Goal: Check status: Check status

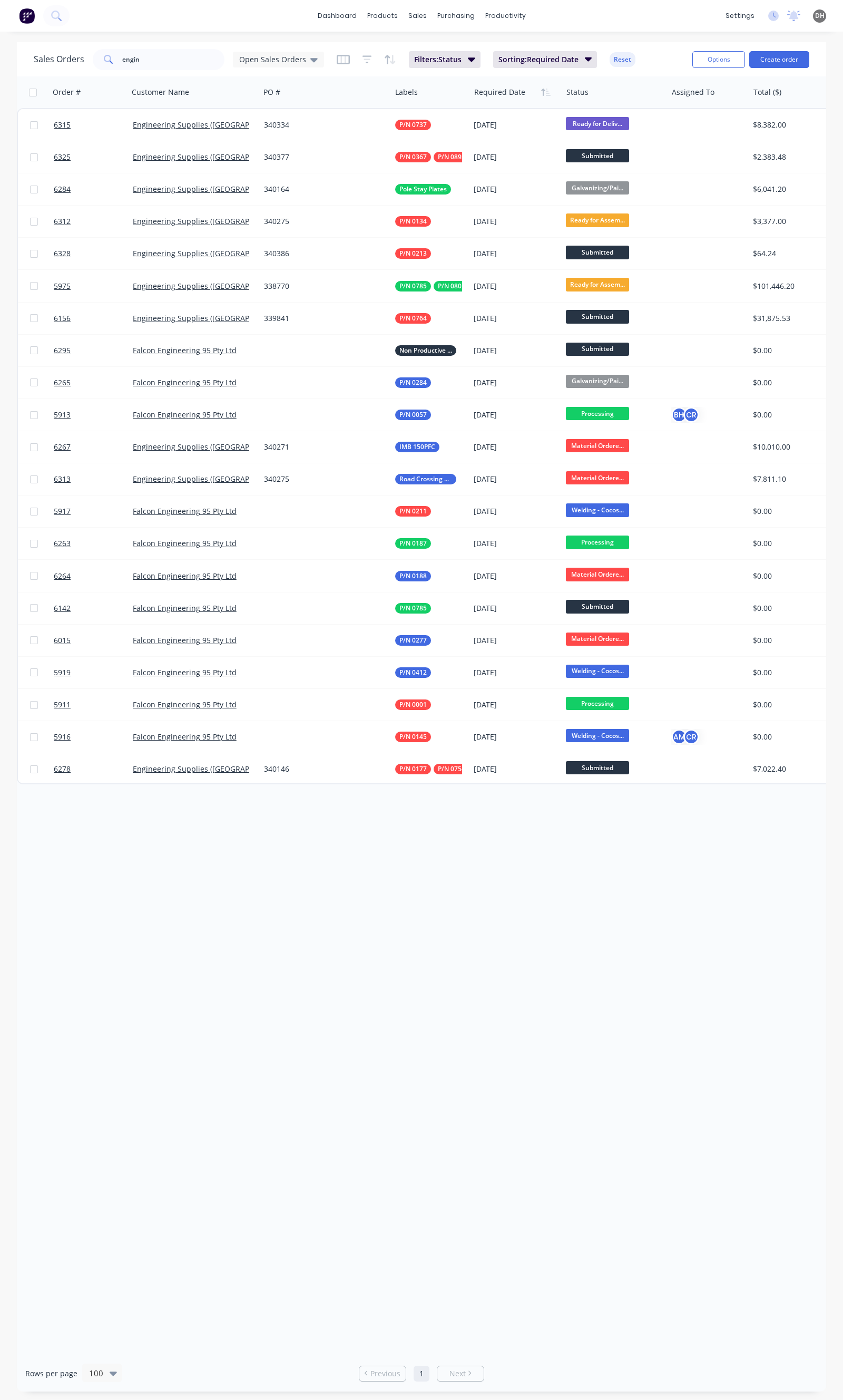
click at [277, 64] on div "Open Sales Orders" at bounding box center [279, 59] width 91 height 16
click at [258, 149] on button "None" at bounding box center [296, 148] width 120 height 12
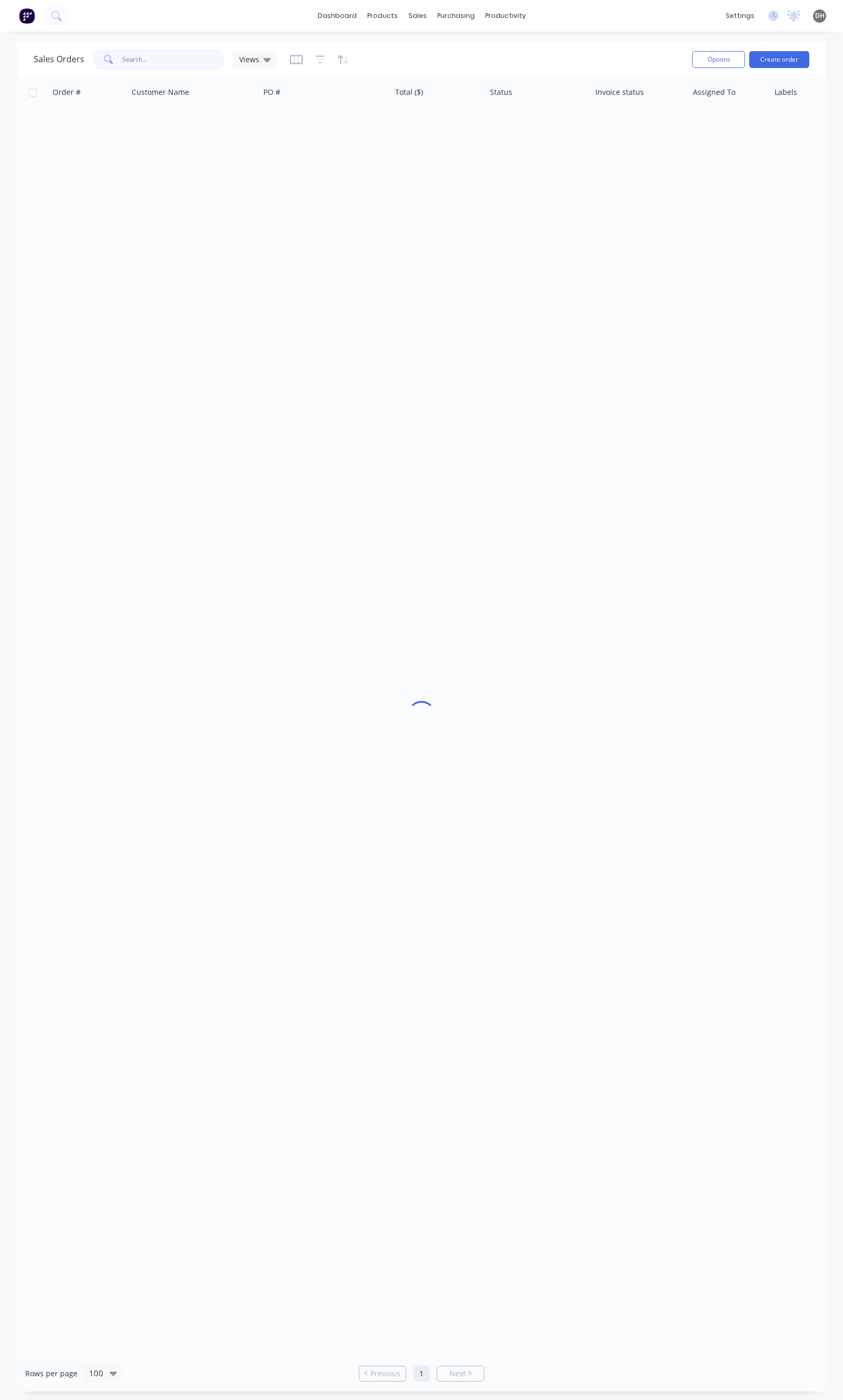
click at [181, 53] on input "engin" at bounding box center [173, 60] width 103 height 21
click at [180, 53] on input "engin" at bounding box center [173, 60] width 103 height 21
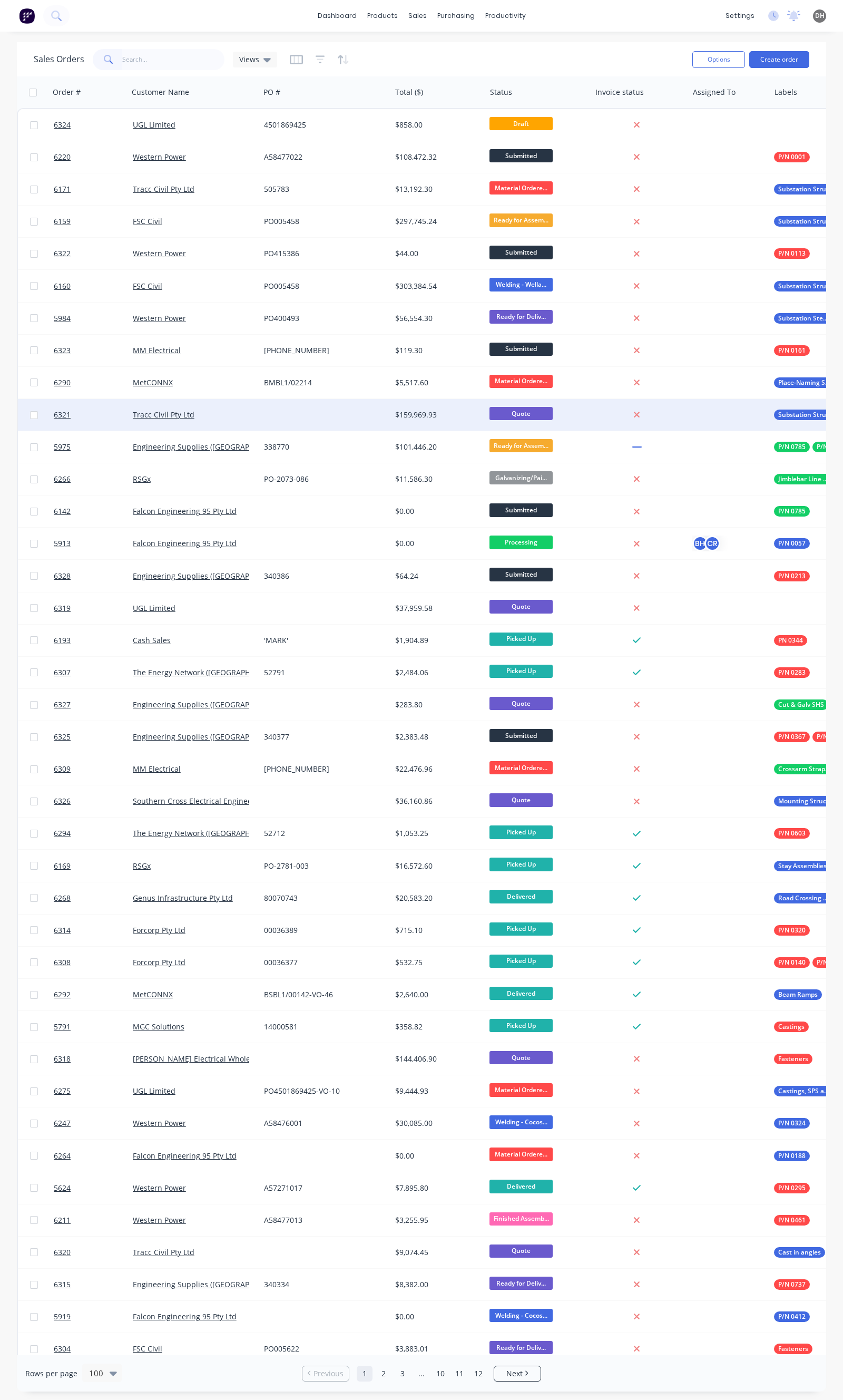
click at [244, 422] on div "Tracc Civil Pty Ltd" at bounding box center [194, 414] width 131 height 32
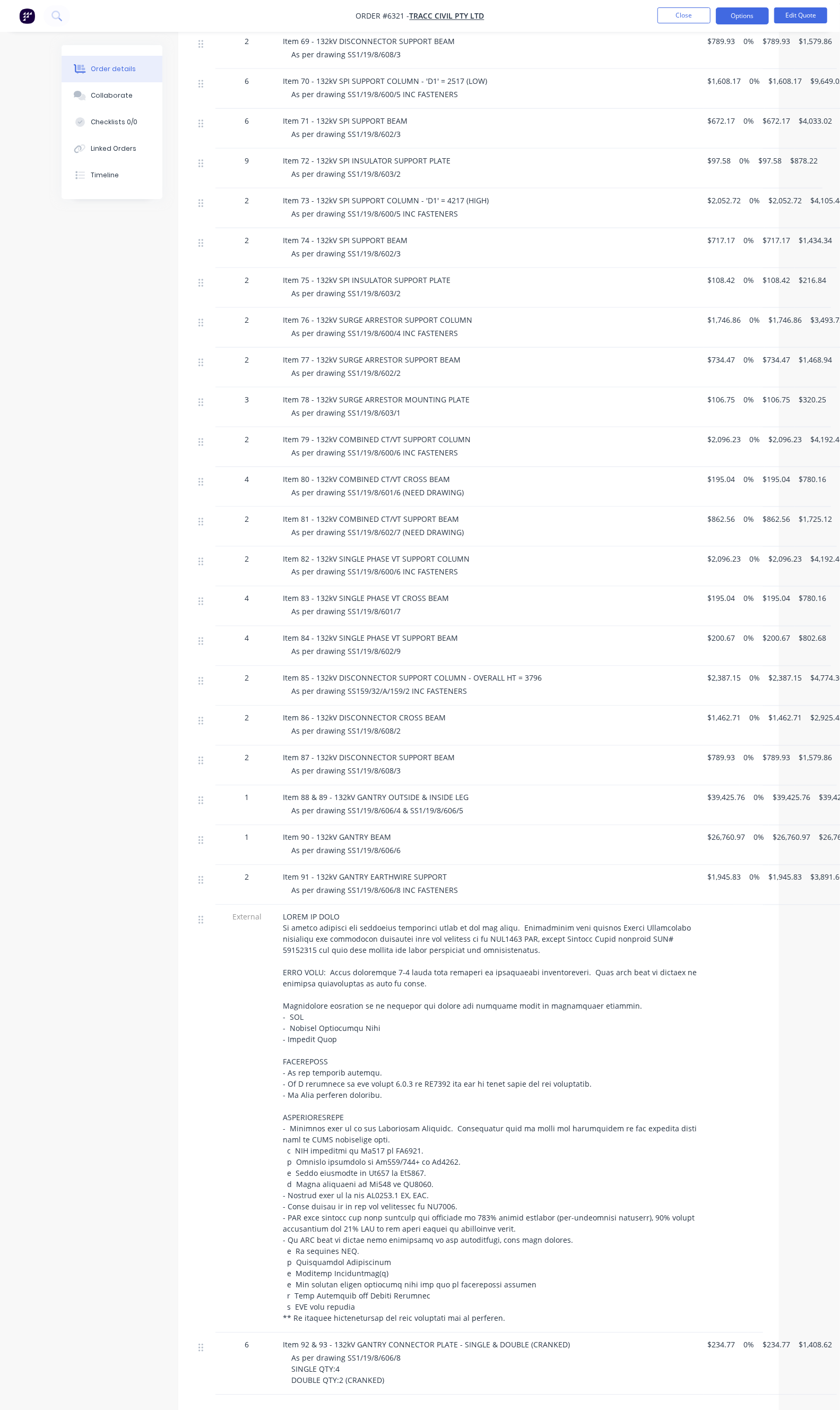
scroll to position [818, 0]
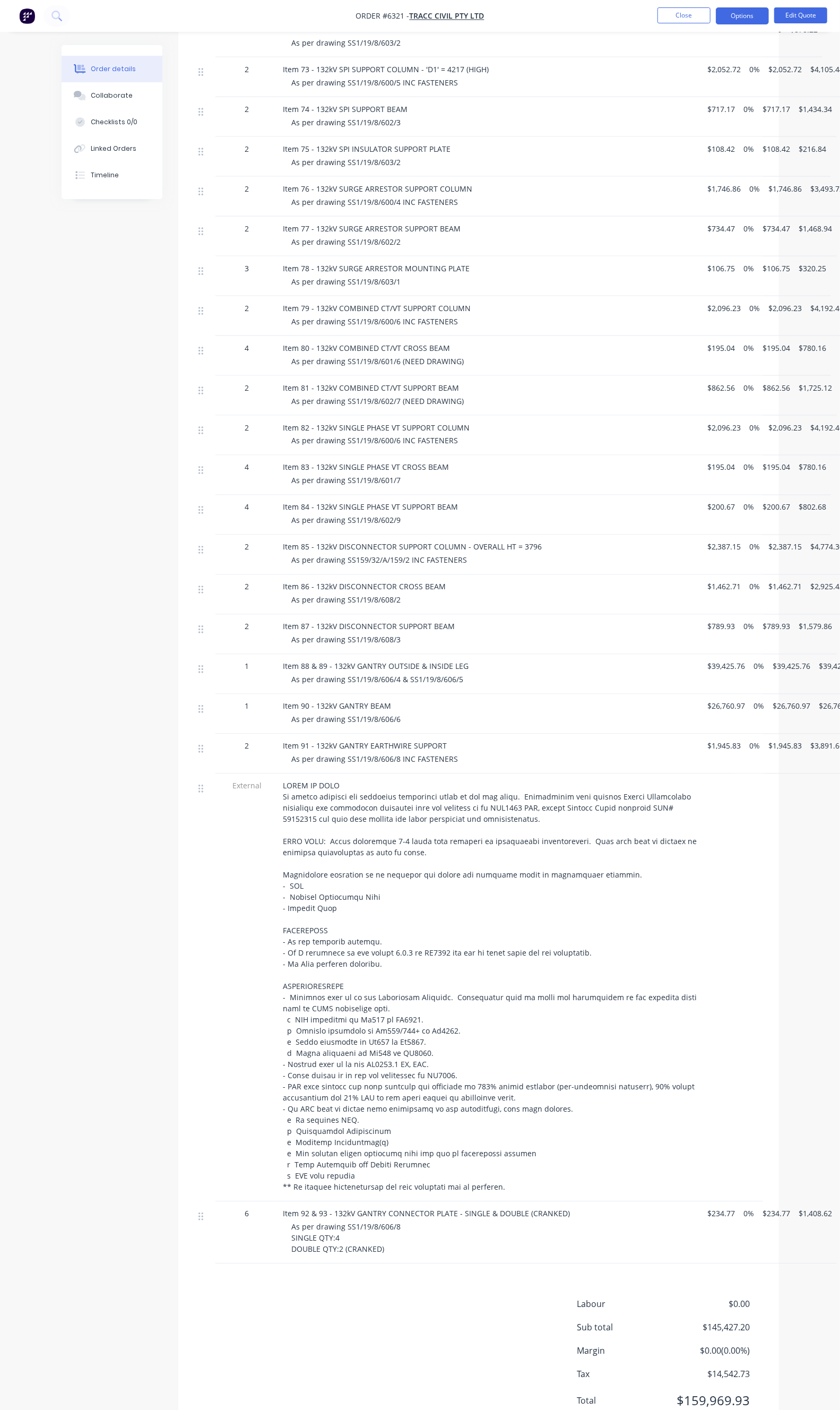
click at [284, 877] on div at bounding box center [491, 986] width 416 height 412
click at [701, 12] on button "Close" at bounding box center [684, 15] width 53 height 16
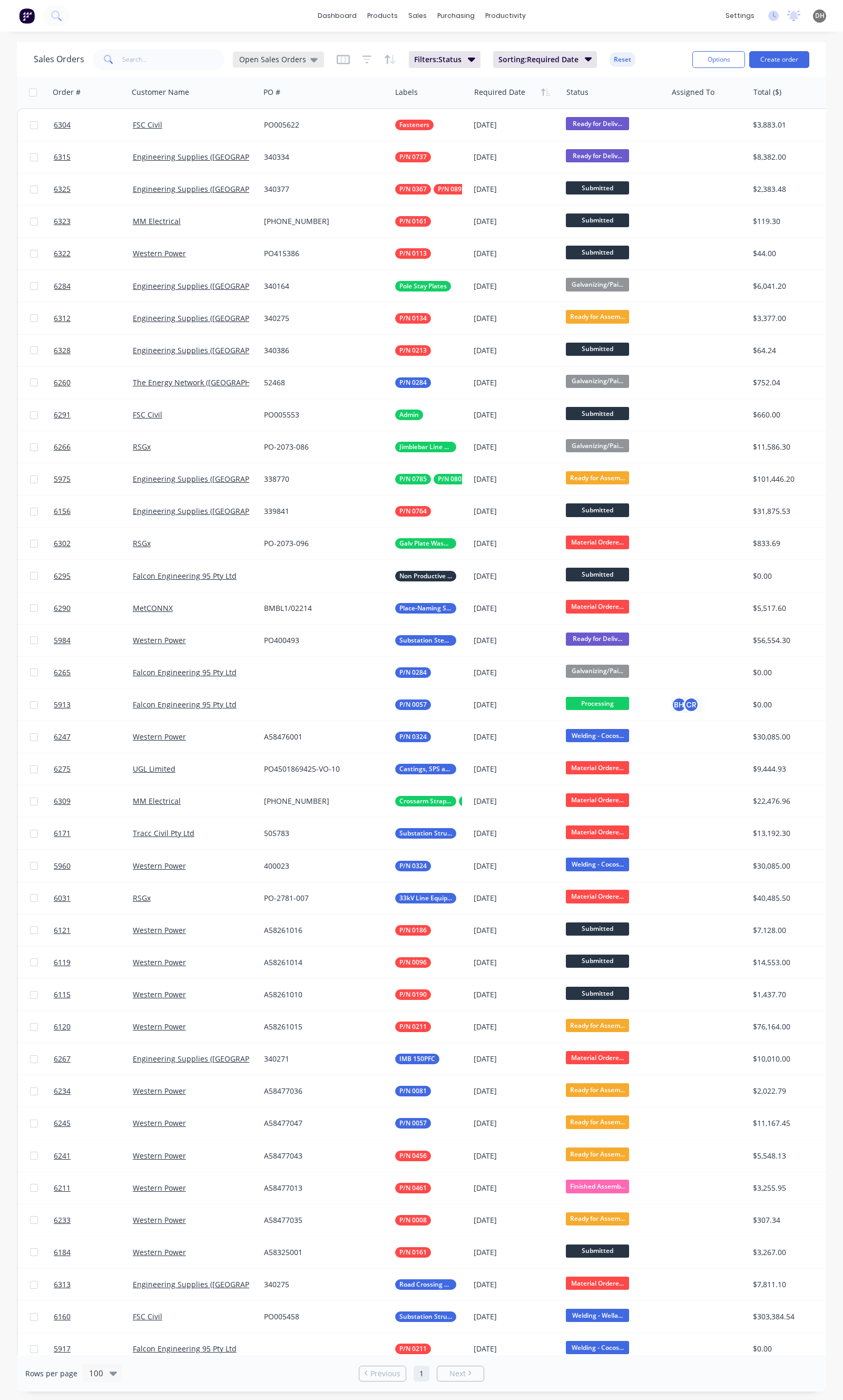
click at [255, 60] on span "Open Sales Orders" at bounding box center [272, 59] width 67 height 11
click at [259, 203] on div "Quotation Hub edit" at bounding box center [307, 212] width 141 height 21
click at [259, 208] on button "Quotation Hub" at bounding box center [296, 212] width 120 height 12
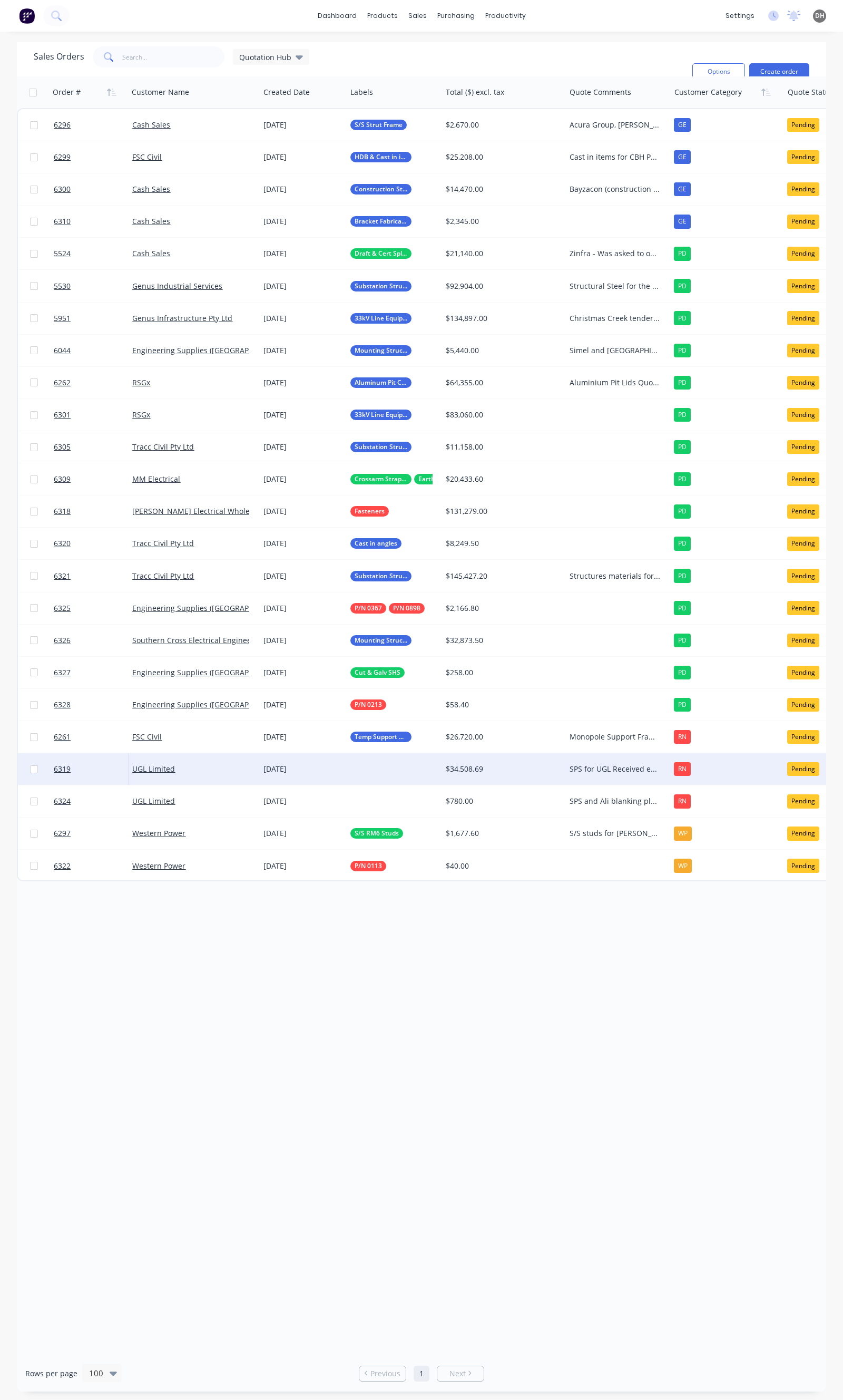
click at [369, 768] on div at bounding box center [394, 769] width 95 height 32
click at [212, 768] on div "UGL Limited" at bounding box center [190, 769] width 117 height 11
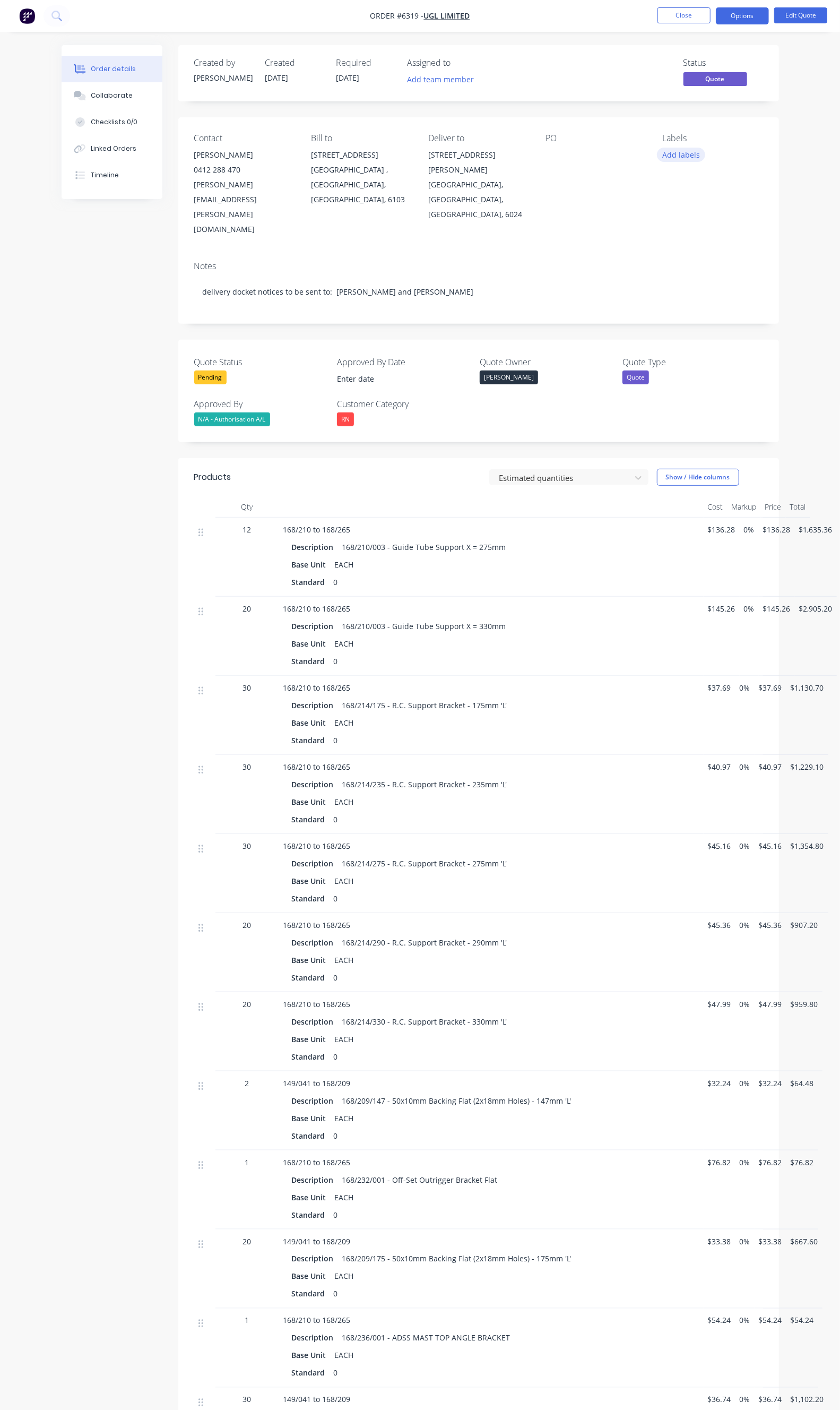
click at [706, 155] on button "Add labels" at bounding box center [681, 154] width 49 height 14
click at [706, 195] on input "text" at bounding box center [742, 187] width 111 height 21
type input "sps"
click at [673, 255] on div at bounding box center [673, 250] width 21 height 21
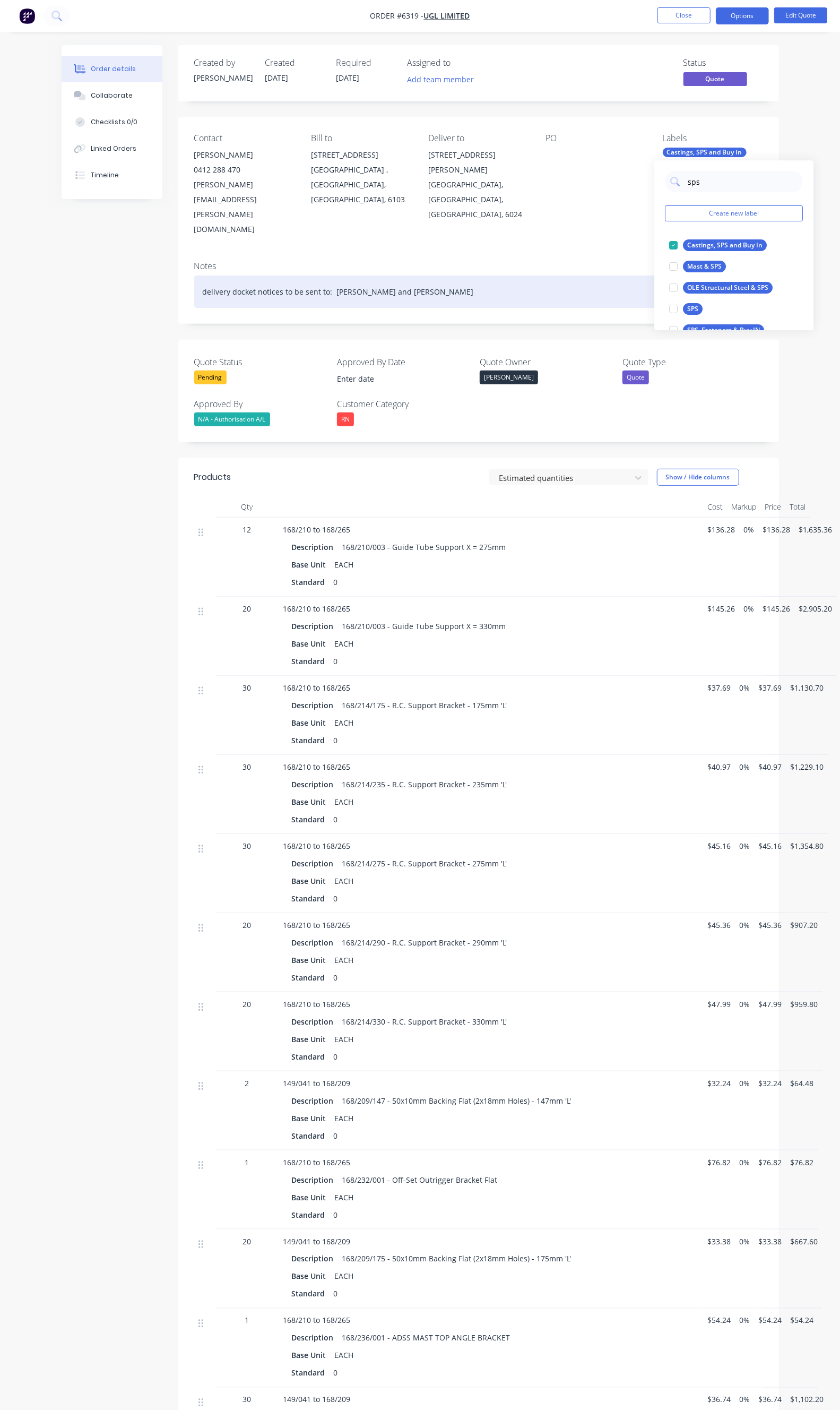
click at [523, 275] on div "delivery docket notices to be sent to: [PERSON_NAME] and [PERSON_NAME]" at bounding box center [479, 292] width 569 height 33
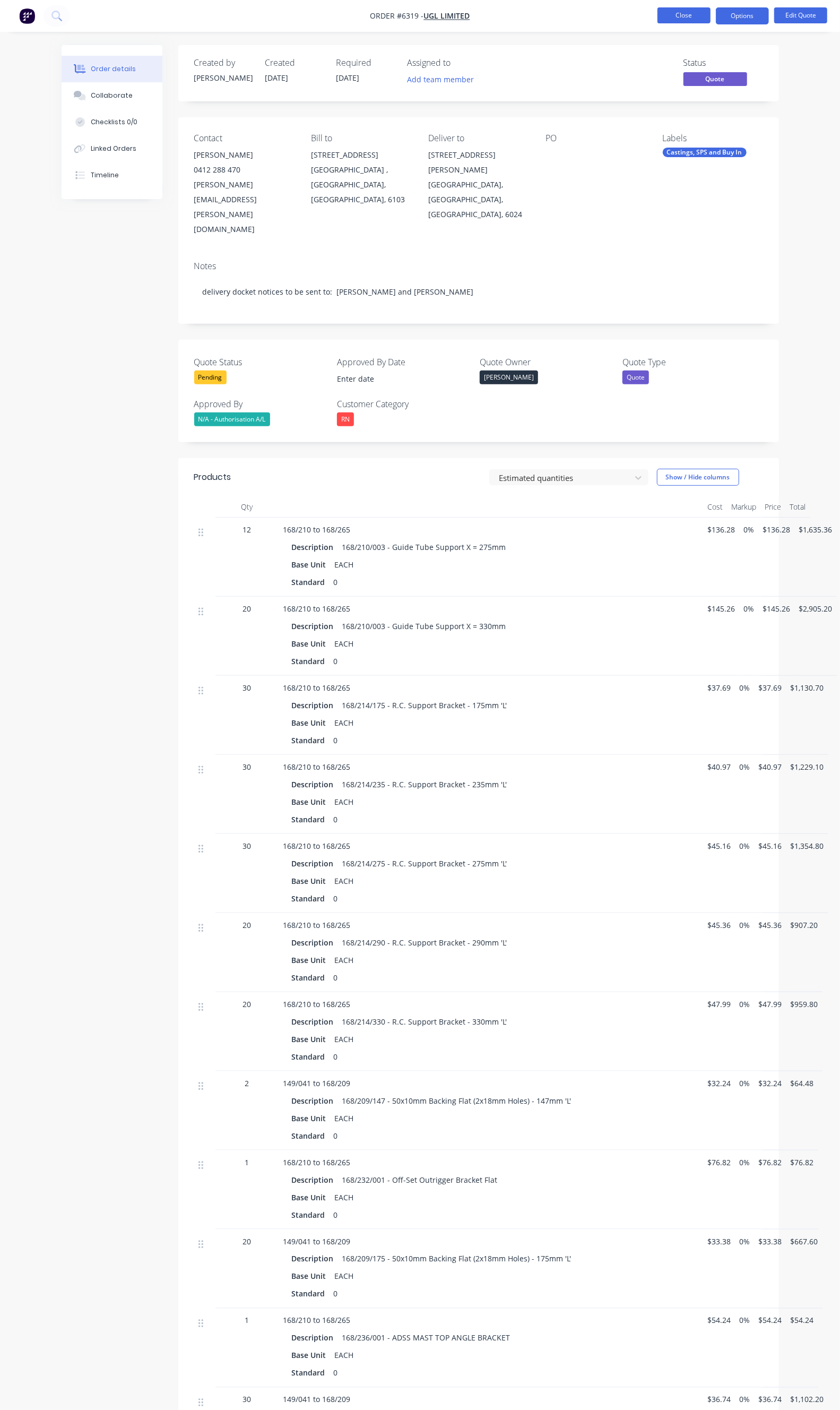
click at [672, 19] on button "Close" at bounding box center [684, 15] width 53 height 16
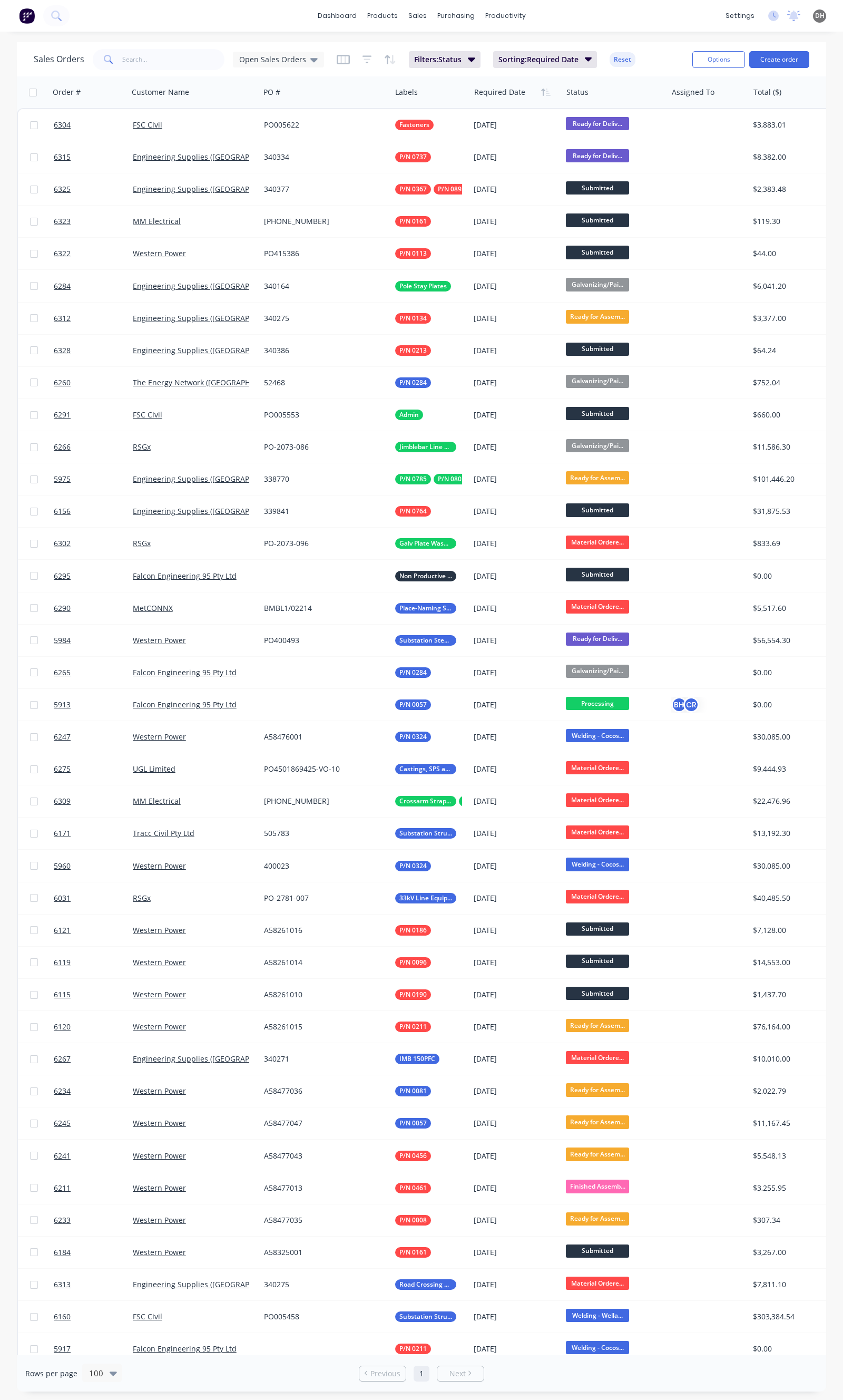
click at [298, 50] on div "Sales Orders Open Sales Orders" at bounding box center [179, 60] width 290 height 21
click at [297, 52] on div "Open Sales Orders" at bounding box center [279, 59] width 91 height 16
click at [274, 207] on button "Quotation Hub" at bounding box center [296, 212] width 120 height 12
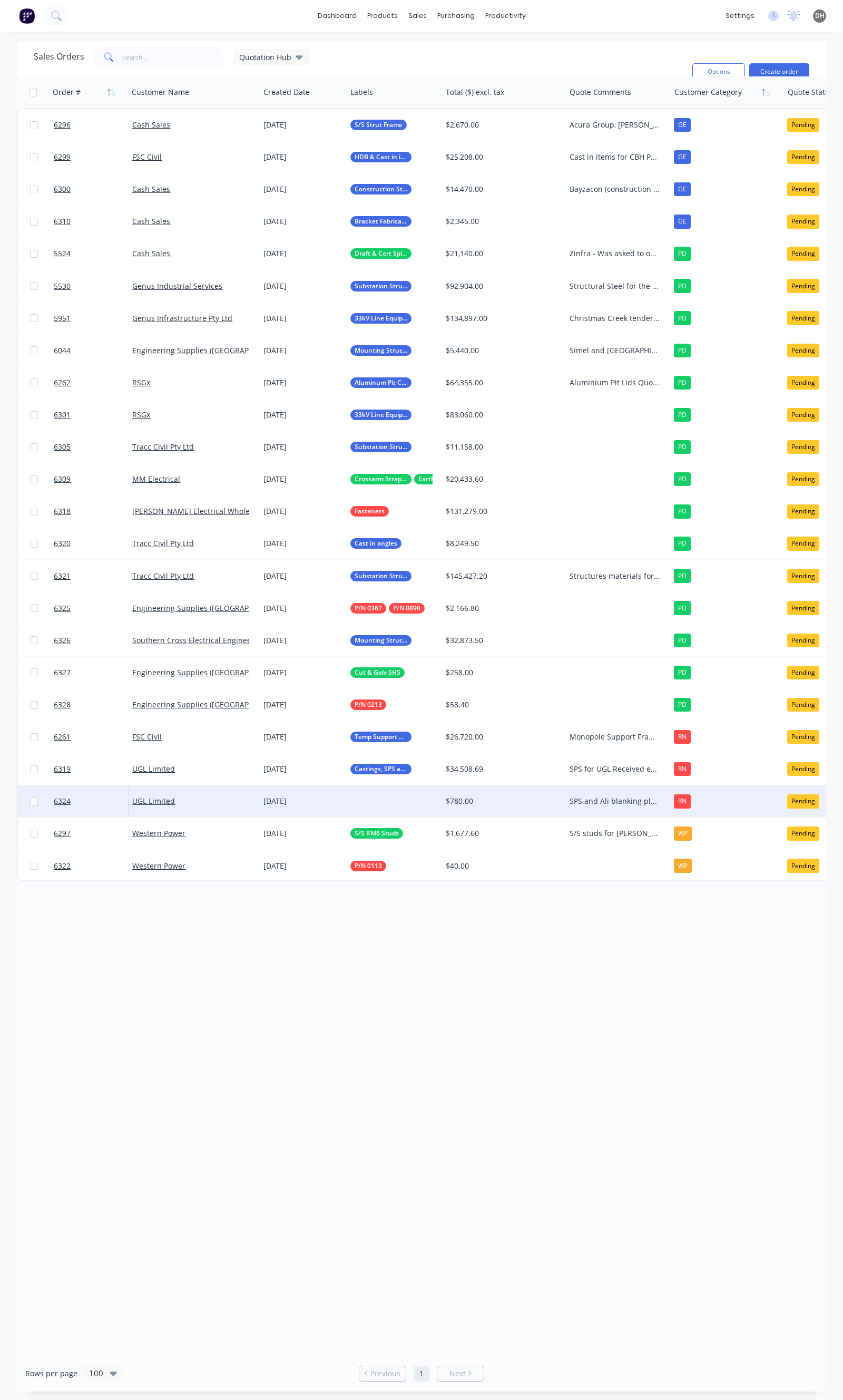
click at [584, 804] on div "SPS and Ali blanking plates Quote submitted to [PERSON_NAME] 28/09" at bounding box center [615, 801] width 91 height 11
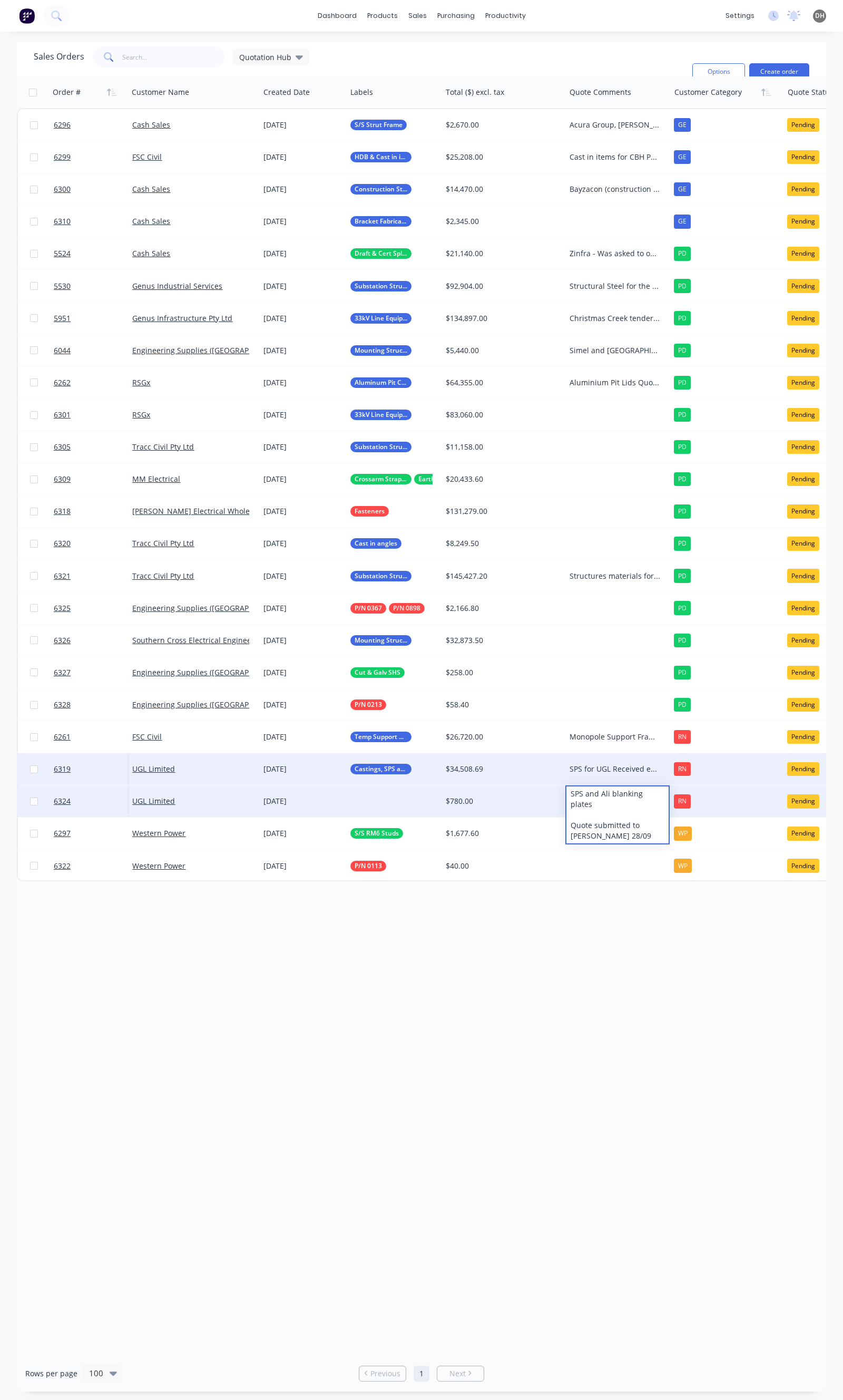
click at [624, 771] on div "SPS for UGL Received email correspondence for VO to be raised." at bounding box center [615, 769] width 91 height 11
click at [614, 771] on div "SPS for UGL Received email correspondence for VO to be raised." at bounding box center [615, 769] width 91 height 11
click at [607, 807] on div "SPS for UGL Received email correspondence for VO to be raised." at bounding box center [617, 782] width 102 height 57
drag, startPoint x: 593, startPoint y: 804, endPoint x: 562, endPoint y: 764, distance: 50.6
click at [562, 764] on div "6319 UGL Limited [DATE] Castings, SPS and Buy In $34,508.69 SPS for UGL Receive…" at bounding box center [622, 769] width 1208 height 32
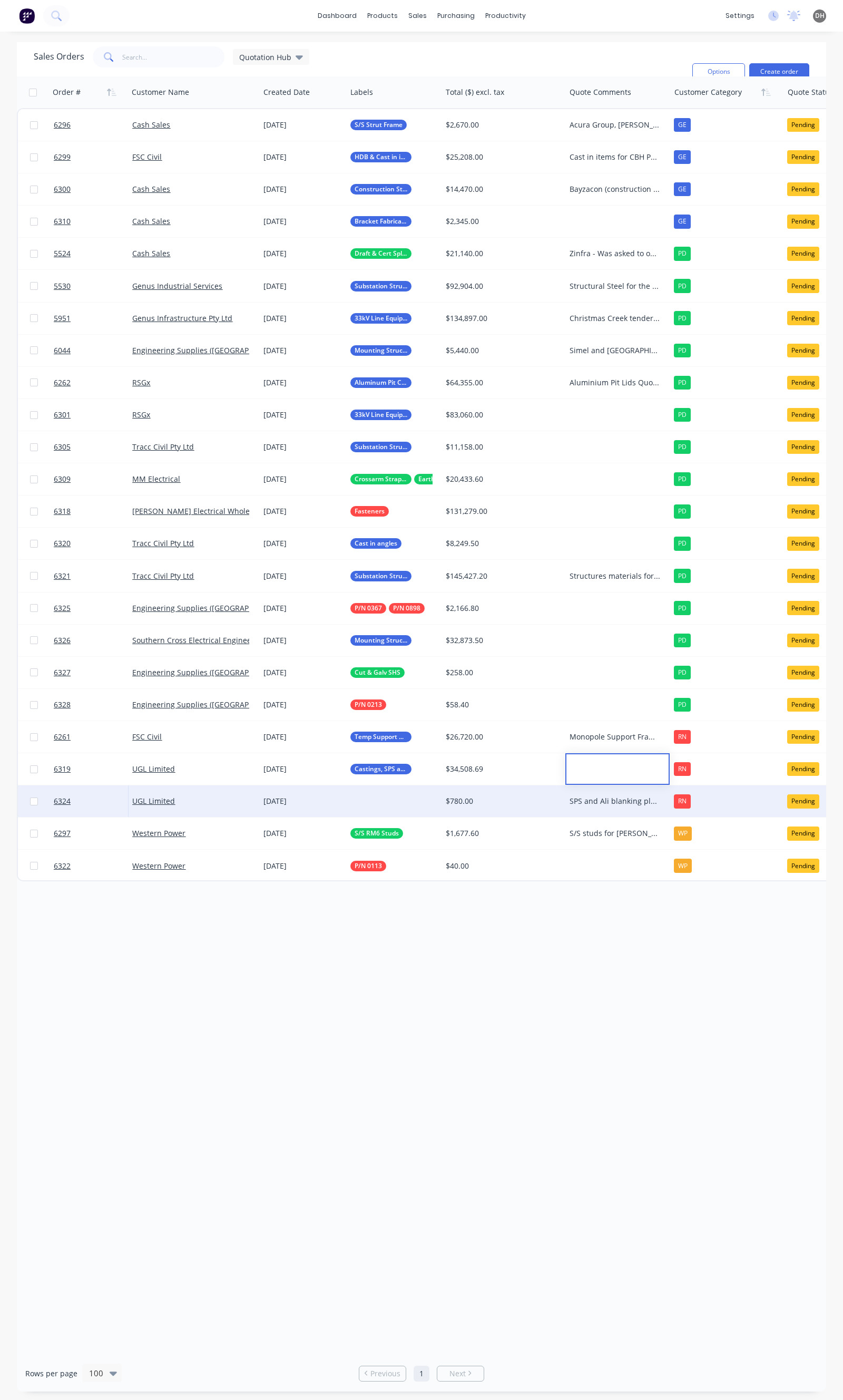
click at [524, 955] on div "Order # Customer Name Created Date Labels Total ($) excl. tax Quote Comments Cu…" at bounding box center [421, 716] width 809 height 1279
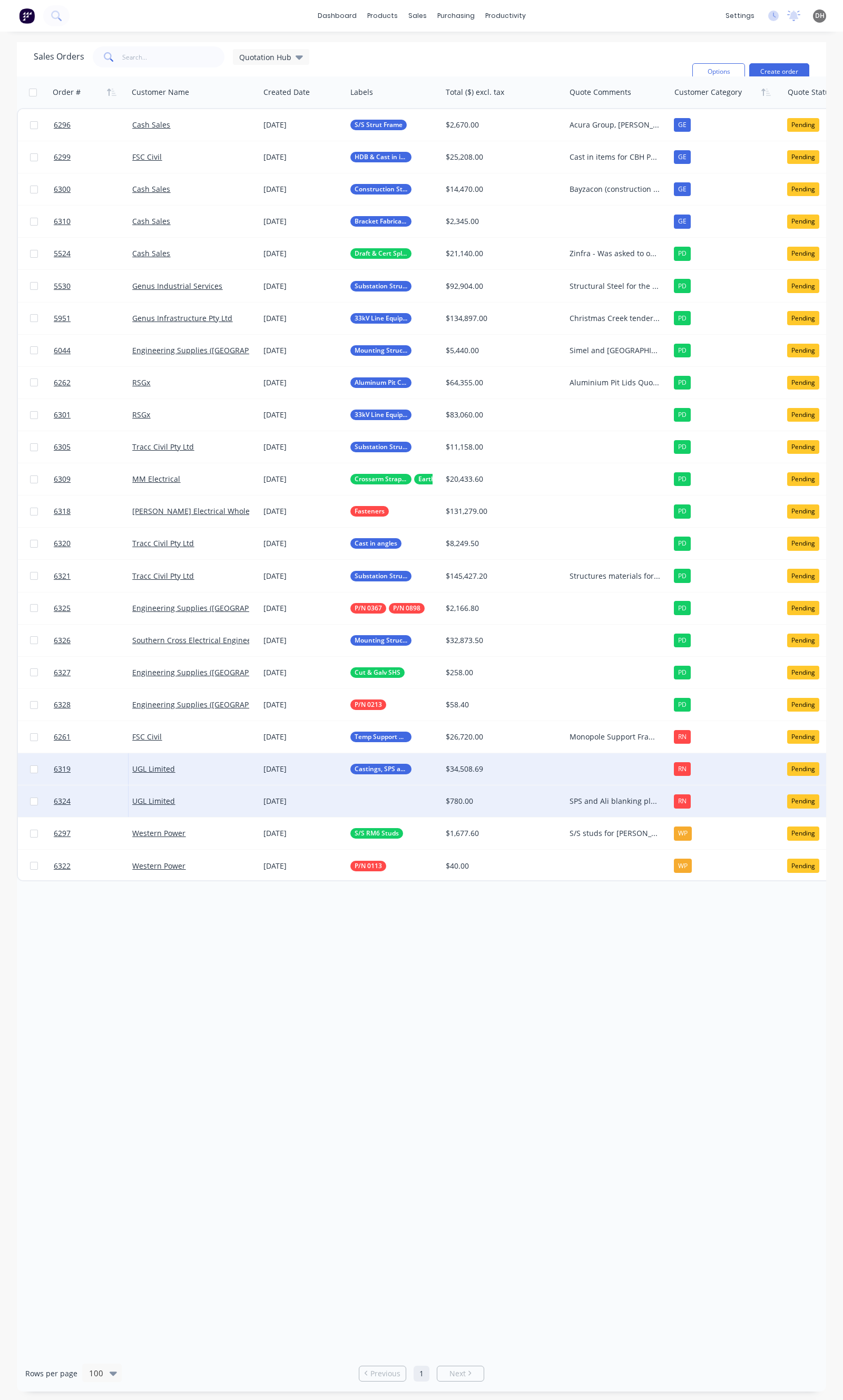
click at [234, 771] on div "UGL Limited" at bounding box center [190, 769] width 117 height 11
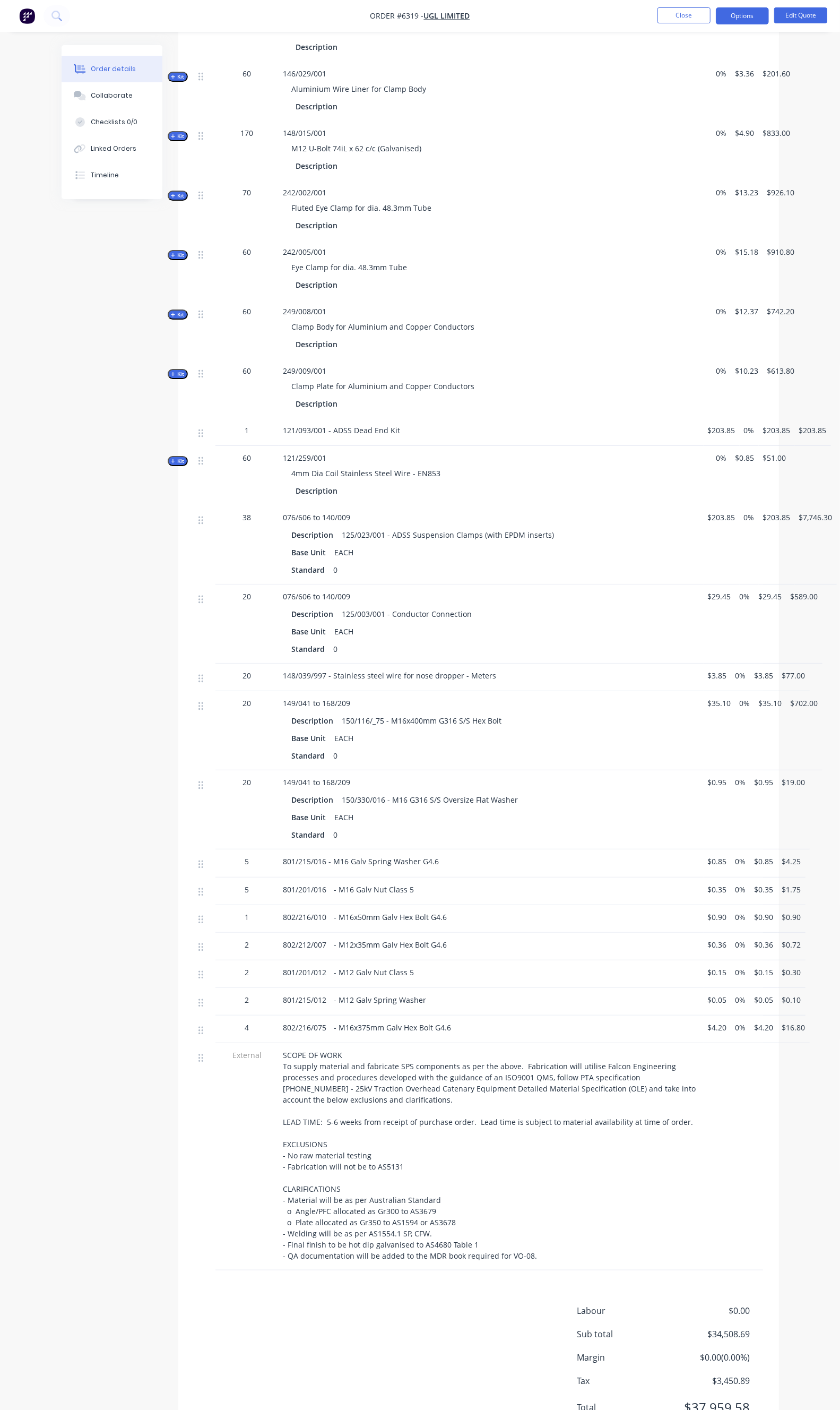
scroll to position [2211, 0]
